Goal: Information Seeking & Learning: Learn about a topic

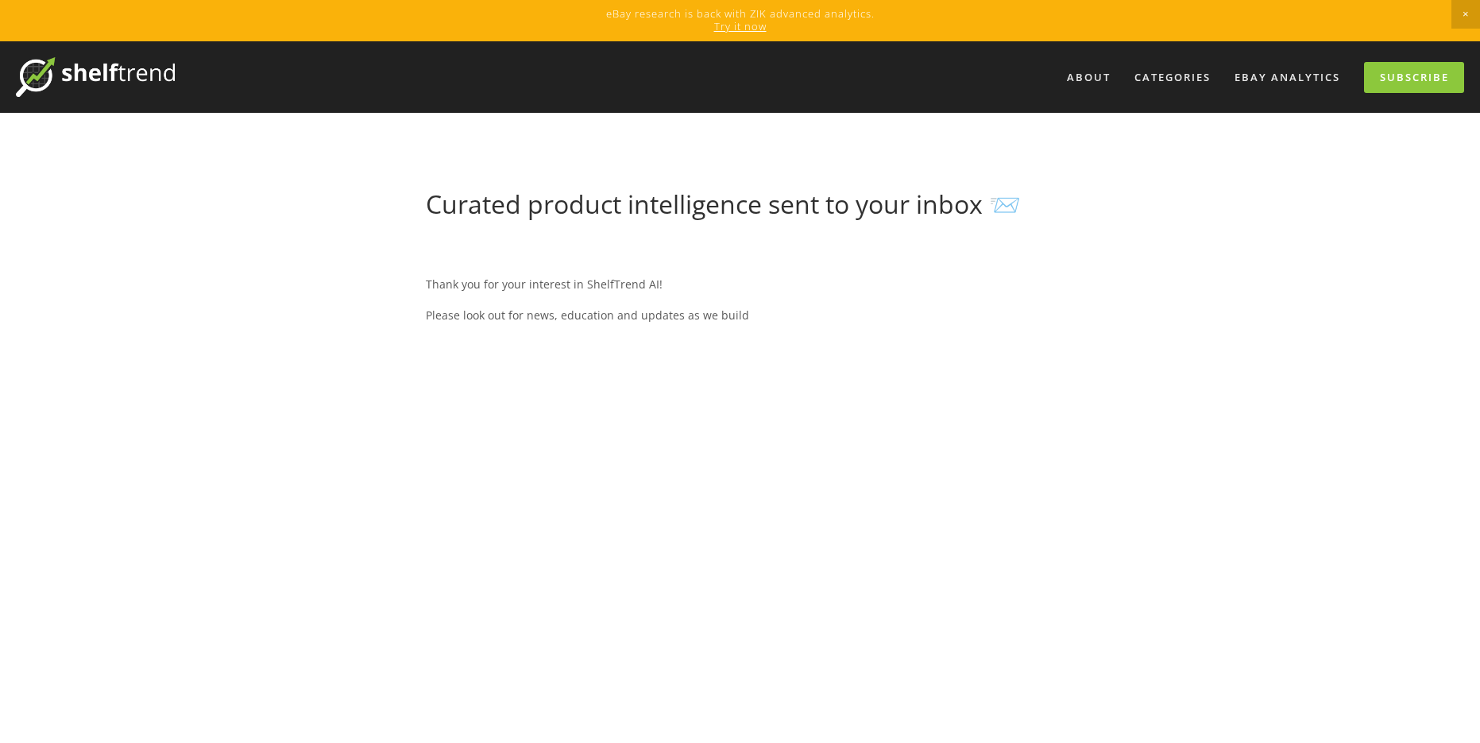
select select "[GEOGRAPHIC_DATA]"
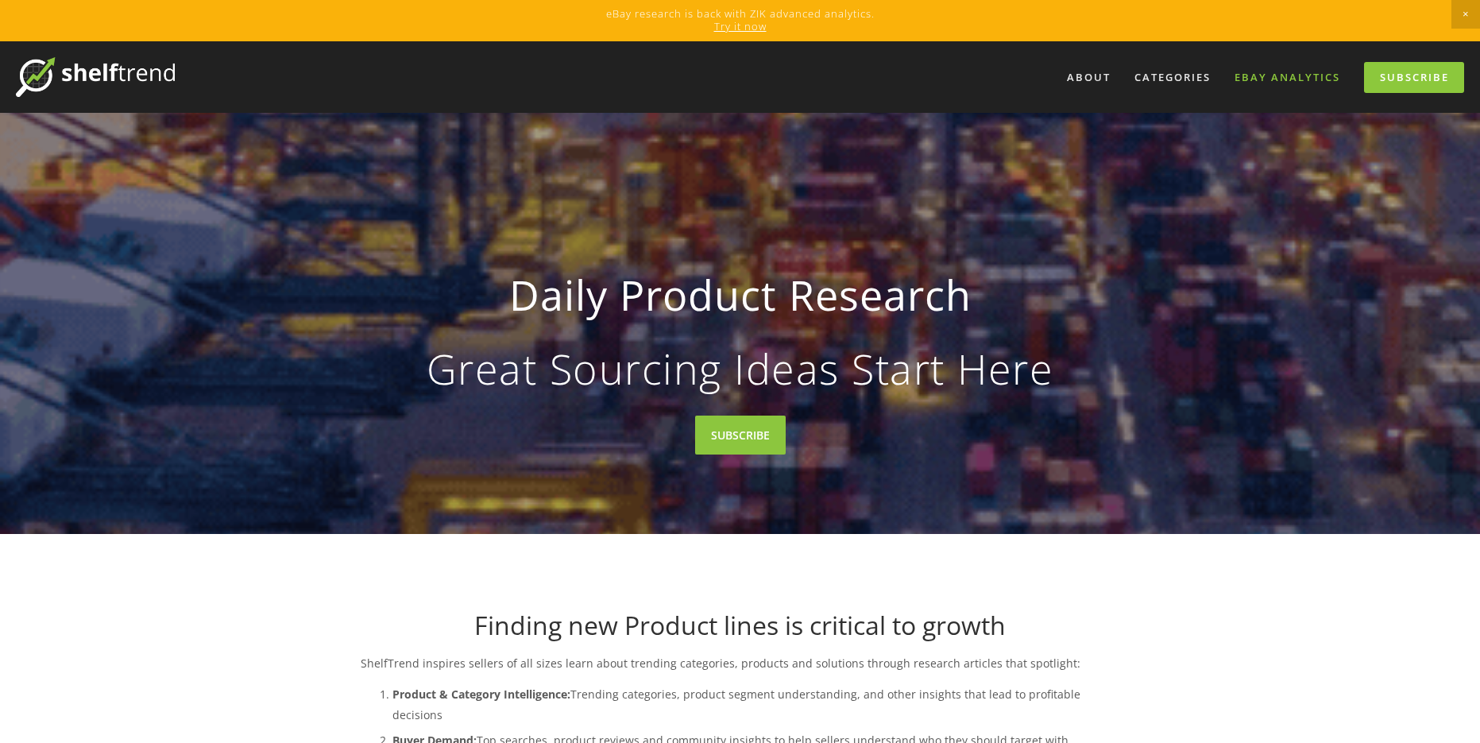
click at [1272, 74] on link "eBay Analytics" at bounding box center [1287, 77] width 126 height 26
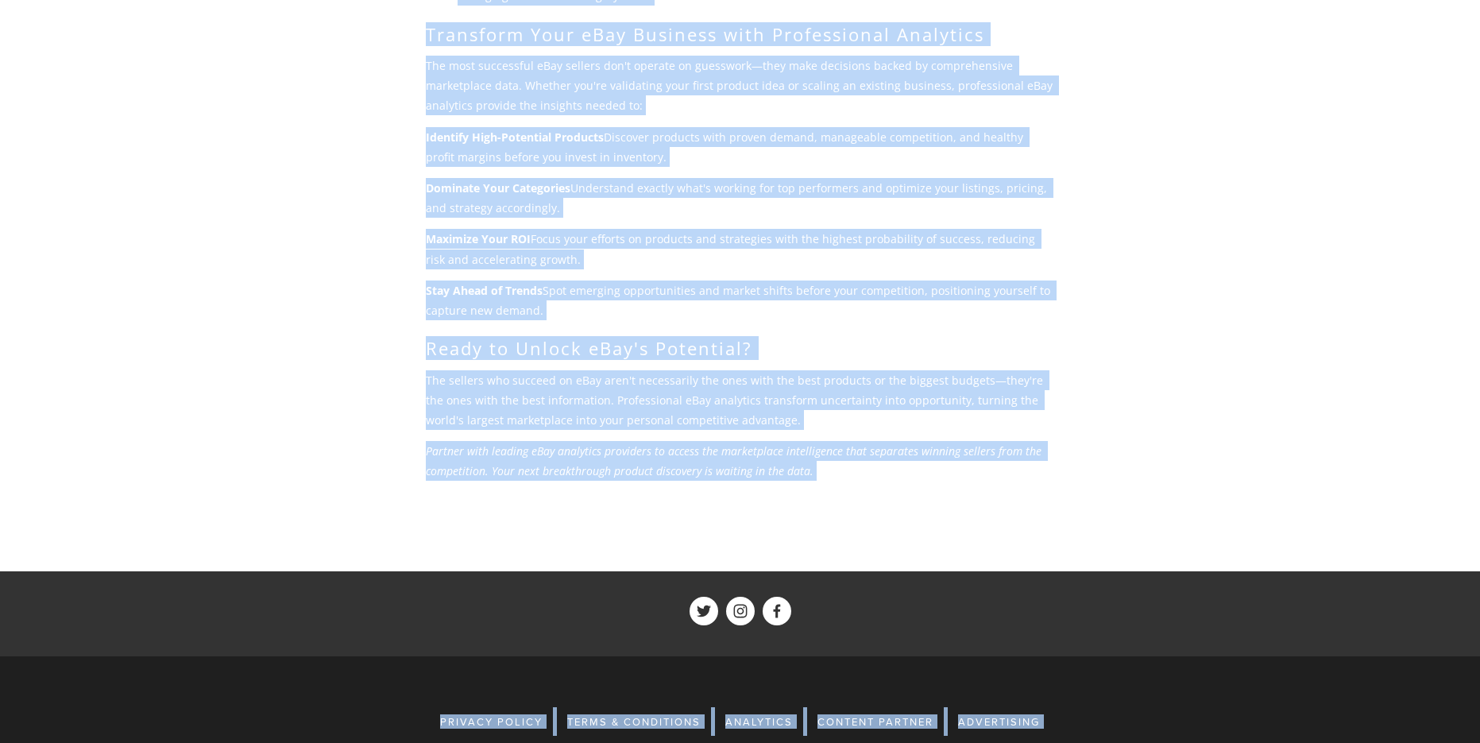
scroll to position [1613, 0]
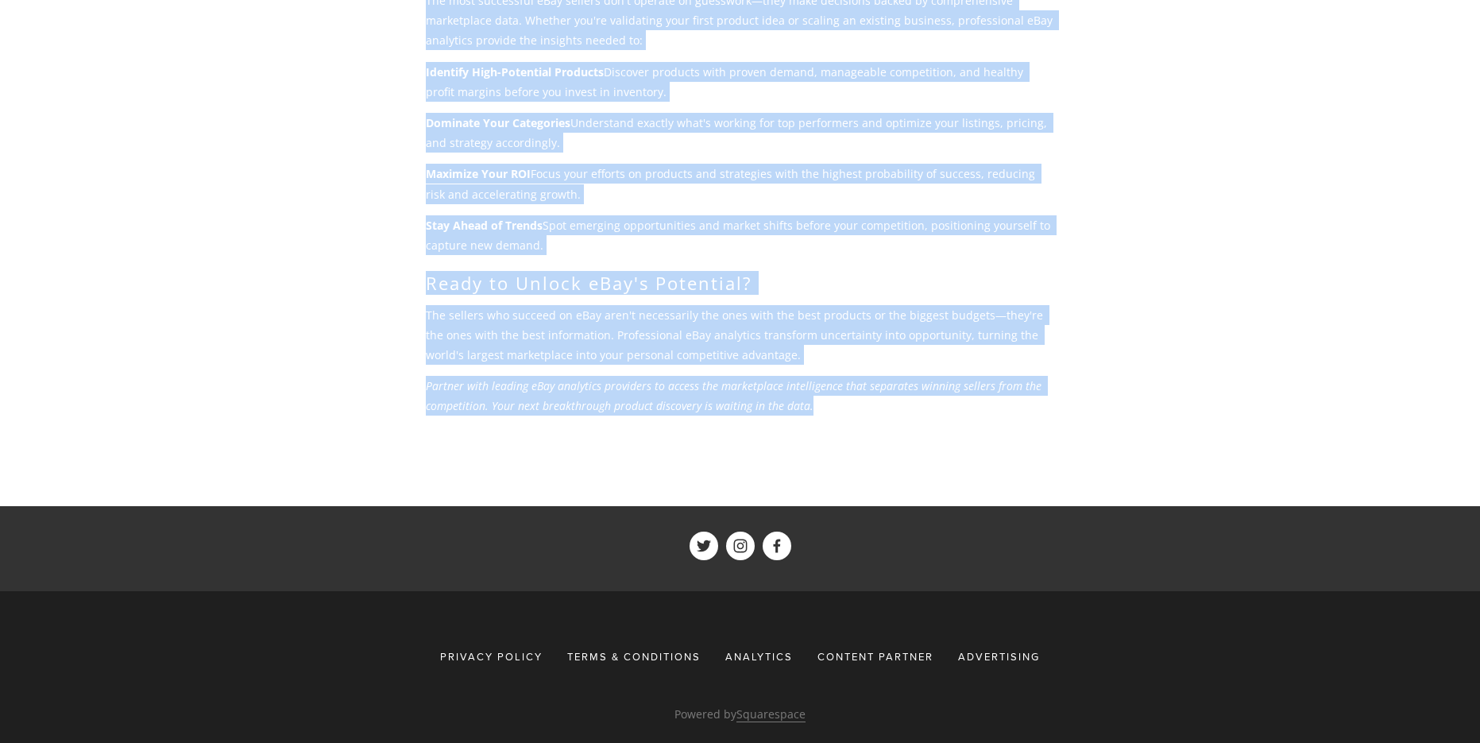
drag, startPoint x: 430, startPoint y: 44, endPoint x: 923, endPoint y: 384, distance: 599.2
copy div "eBay Marketplace Analytics eBay continues to be a goldmine for savvy sellers, w…"
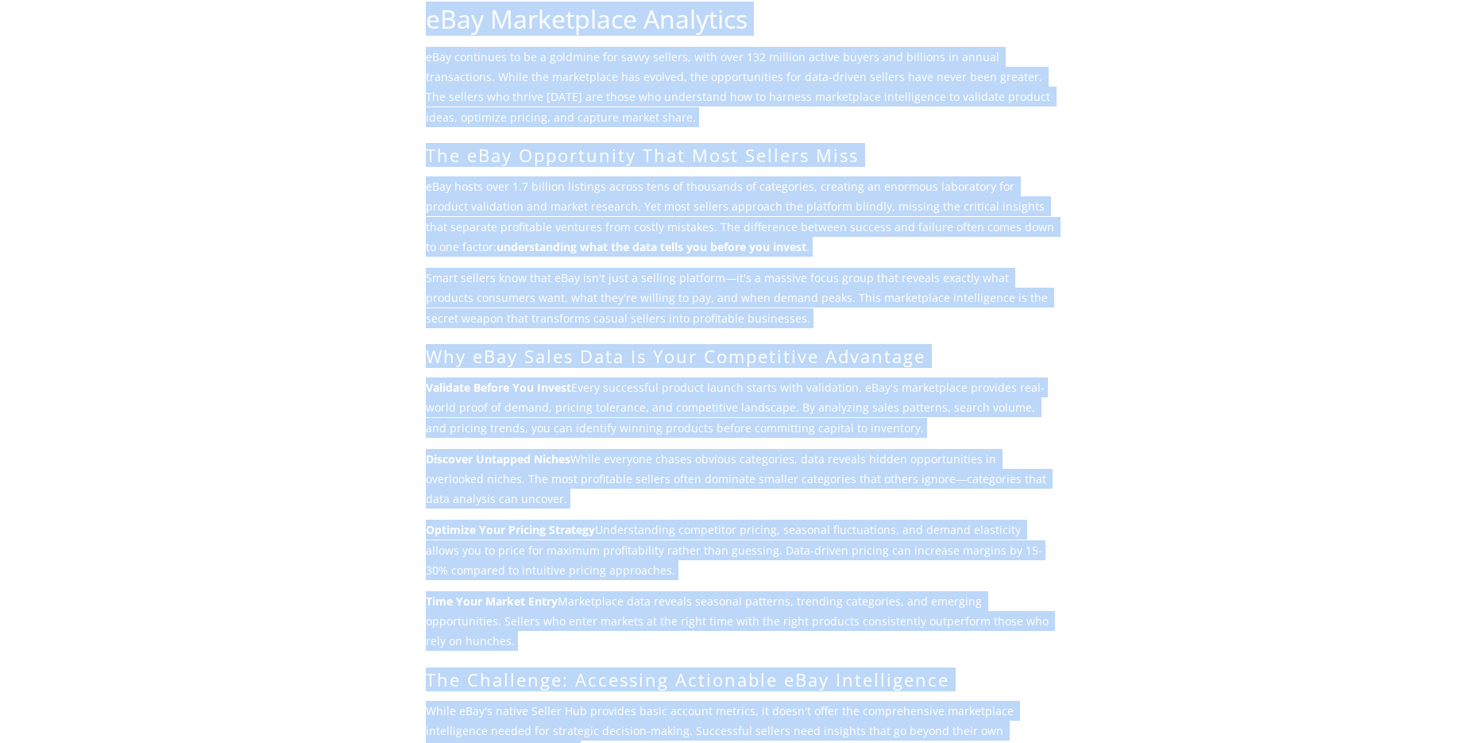
scroll to position [0, 0]
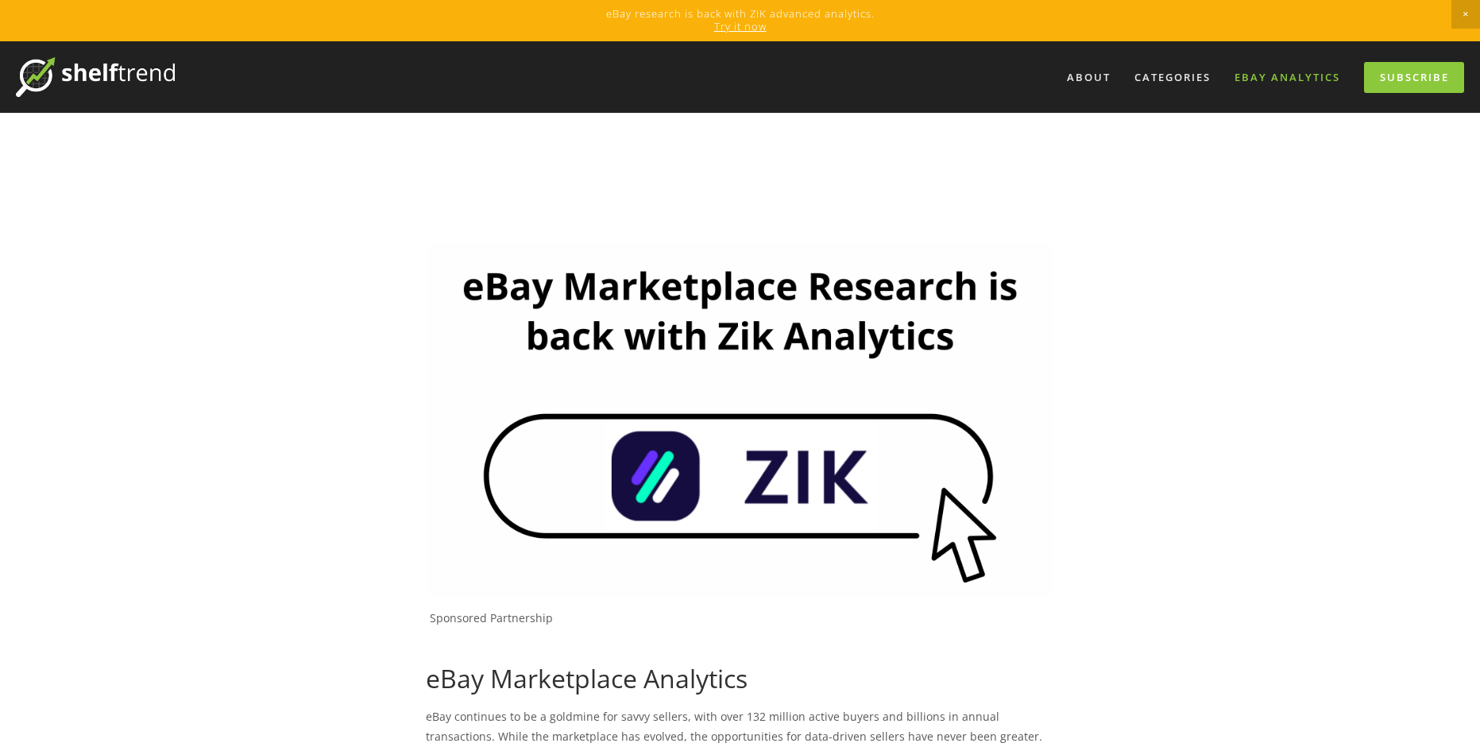
click at [686, 503] on img at bounding box center [740, 420] width 628 height 354
